Goal: Transaction & Acquisition: Subscribe to service/newsletter

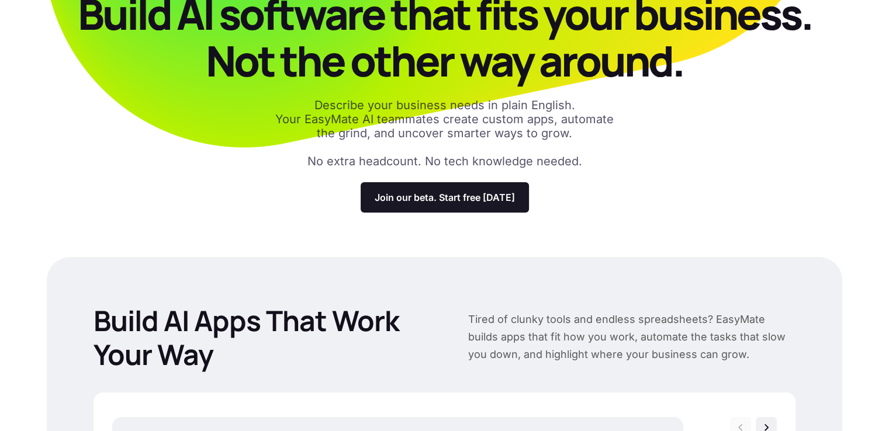
scroll to position [77, 0]
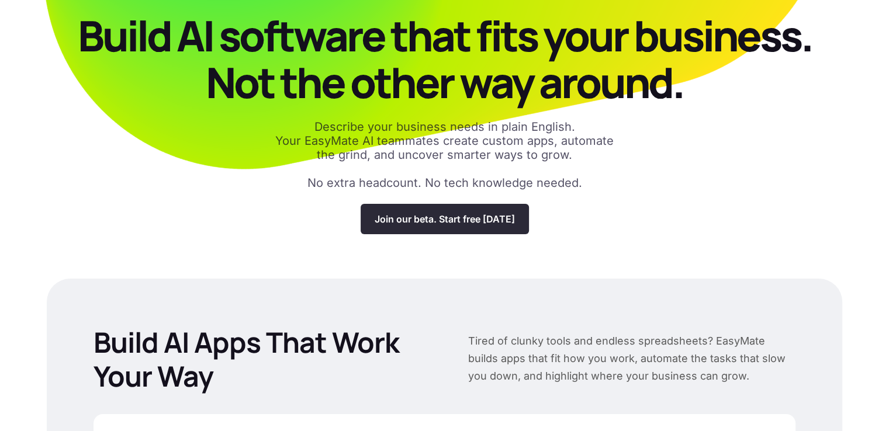
click at [449, 209] on div "Join our beta. Start free [DATE]" at bounding box center [445, 219] width 168 height 30
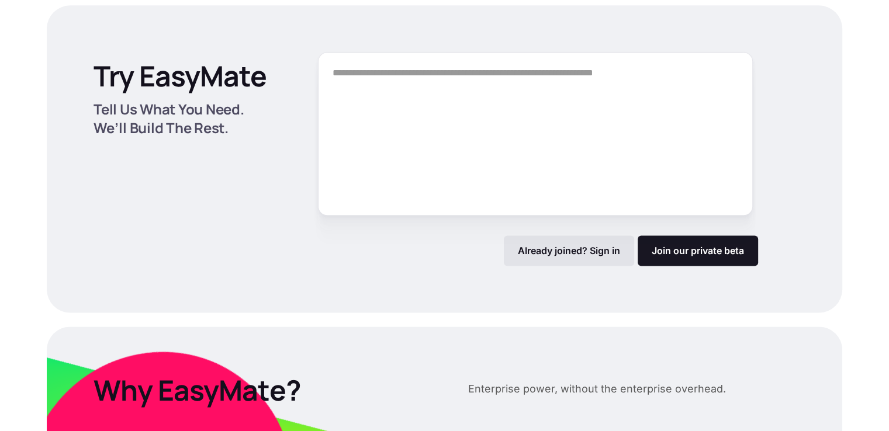
scroll to position [1562, 0]
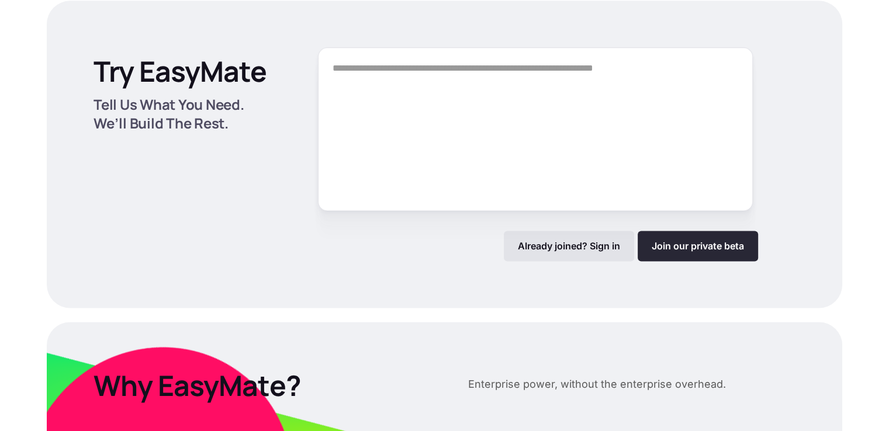
click at [657, 237] on link "Join our private beta" at bounding box center [698, 246] width 120 height 30
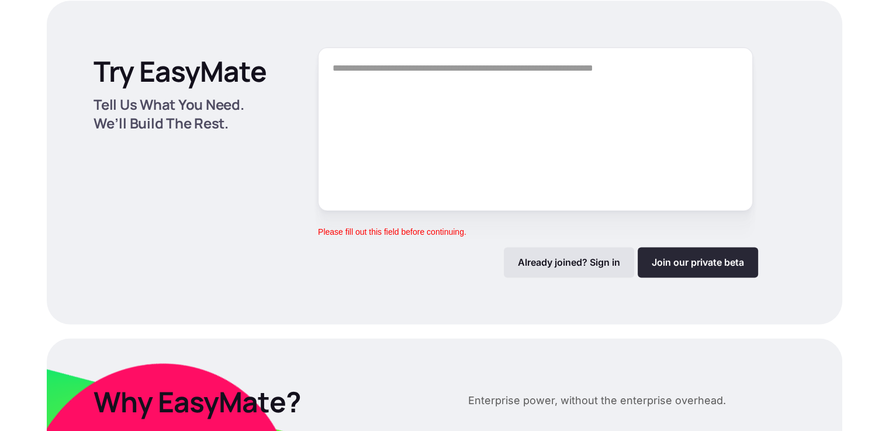
click at [661, 251] on link "Join our private beta" at bounding box center [698, 262] width 120 height 30
click at [661, 262] on link "Join our private beta" at bounding box center [698, 262] width 120 height 30
click at [465, 71] on textarea "Form" at bounding box center [535, 129] width 435 height 164
type textarea "**********"
click at [714, 257] on link "Join our private beta" at bounding box center [698, 262] width 120 height 30
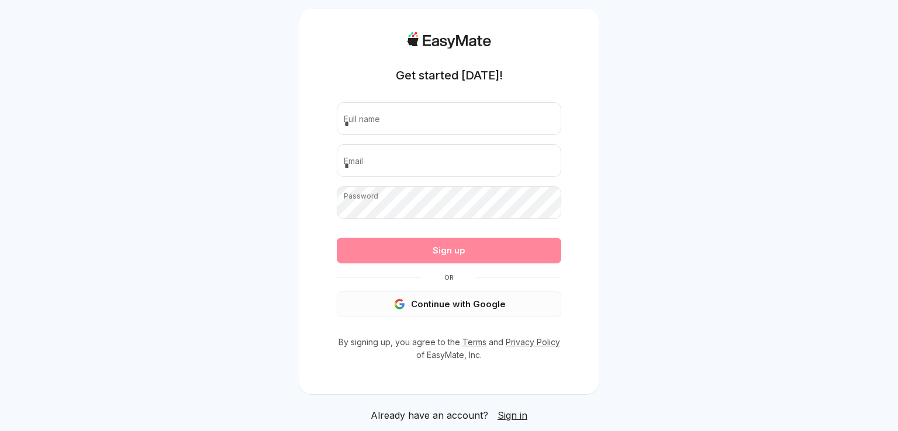
click at [475, 300] on button "Continue with Google" at bounding box center [449, 305] width 224 height 26
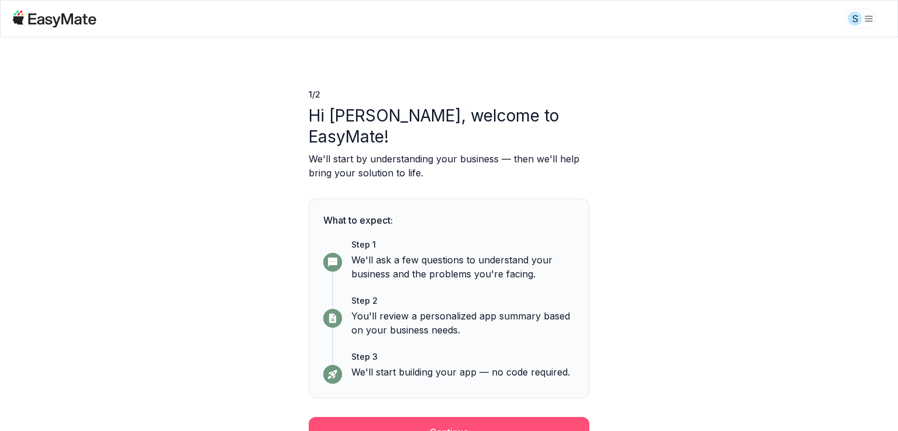
click at [537, 417] on button "Continue" at bounding box center [449, 432] width 281 height 30
